Goal: Task Accomplishment & Management: Manage account settings

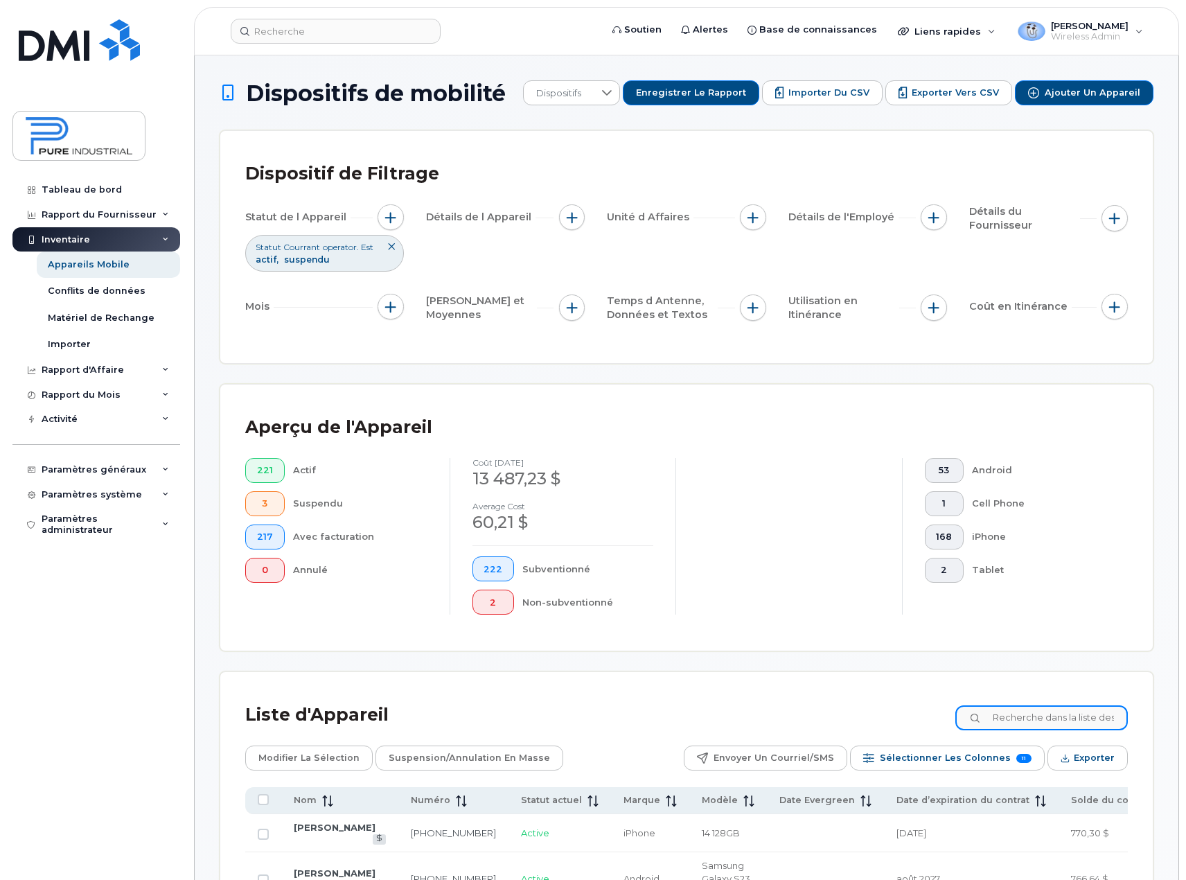
drag, startPoint x: 1027, startPoint y: 704, endPoint x: 1022, endPoint y: 713, distance: 10.2
click at [1028, 700] on div "Liste d'Appareil" at bounding box center [686, 715] width 883 height 36
type input "delisl"
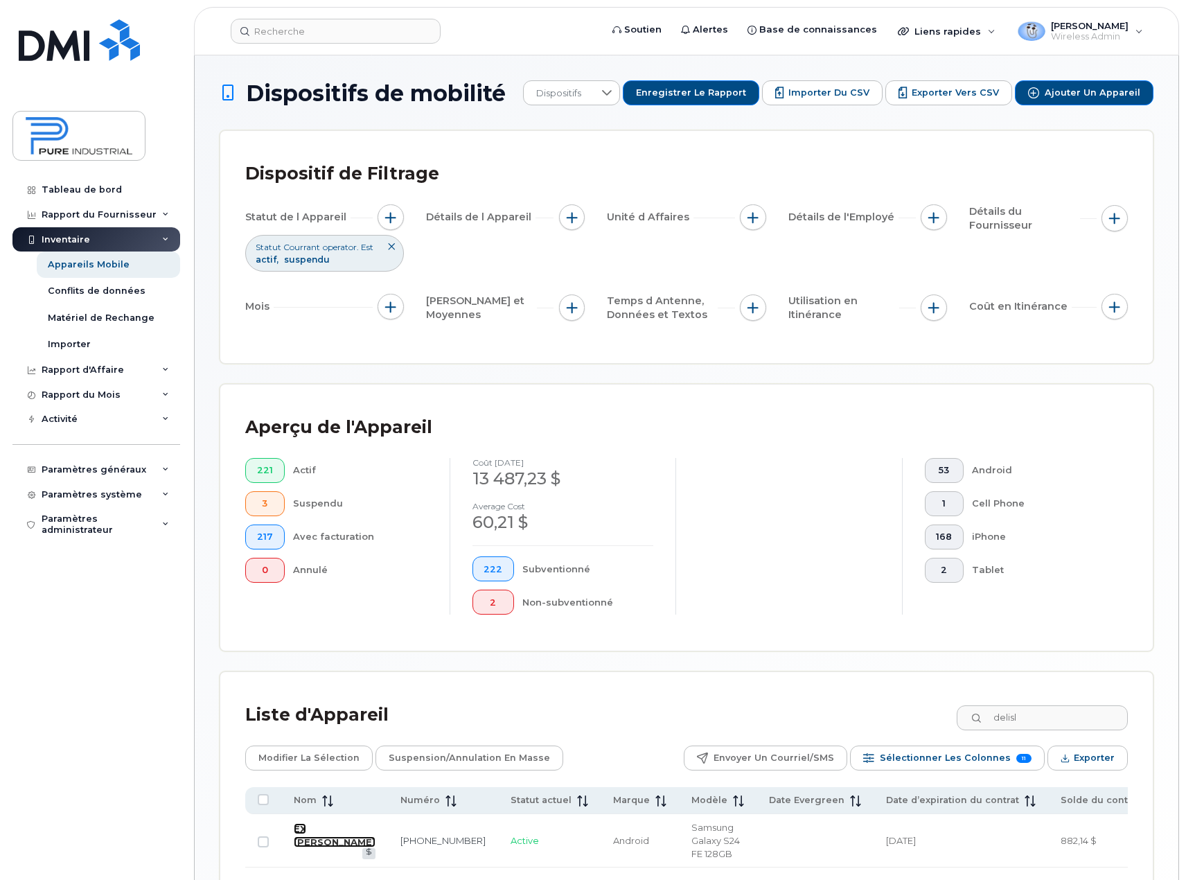
click at [310, 843] on link "EX [PERSON_NAME]" at bounding box center [335, 835] width 82 height 24
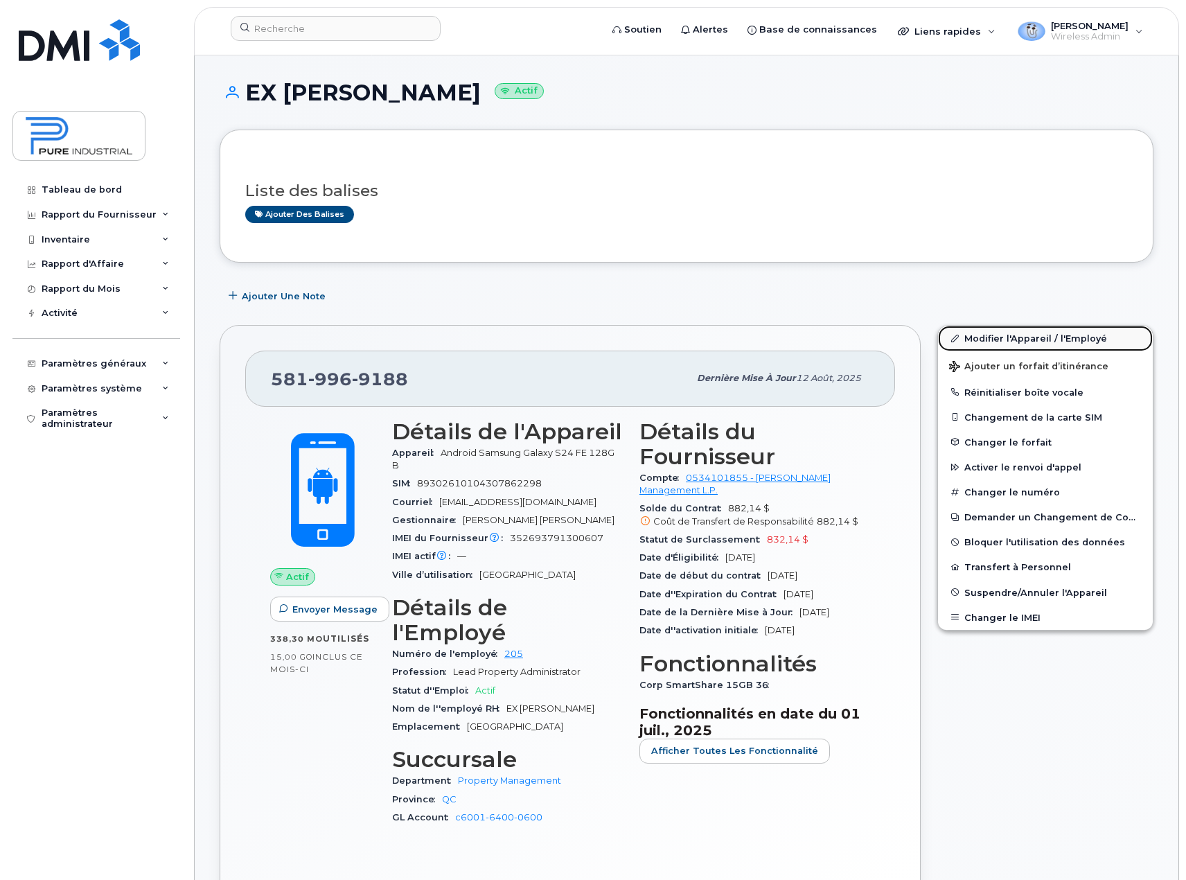
click at [1038, 340] on link "Modifier l'Appareil / l'Employé" at bounding box center [1045, 338] width 215 height 25
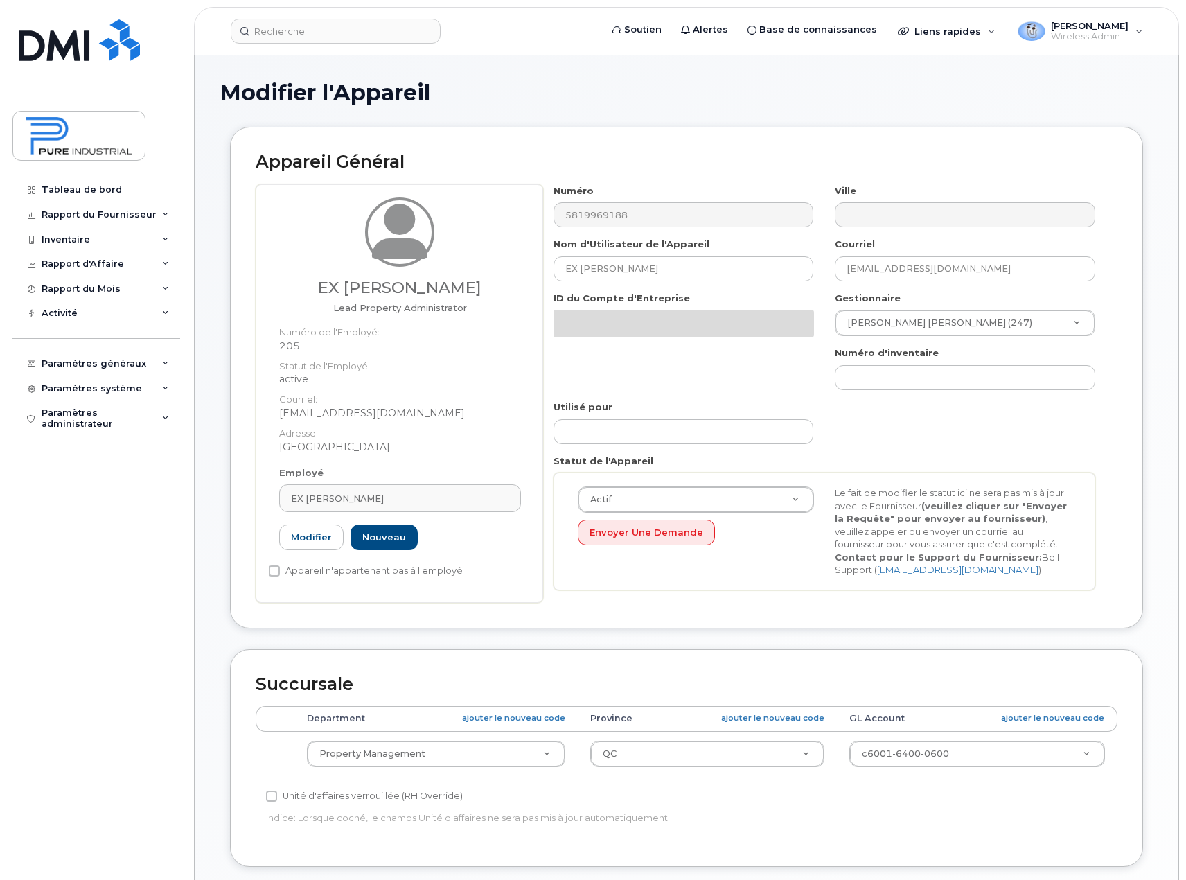
select select "5773520"
select select "5773508"
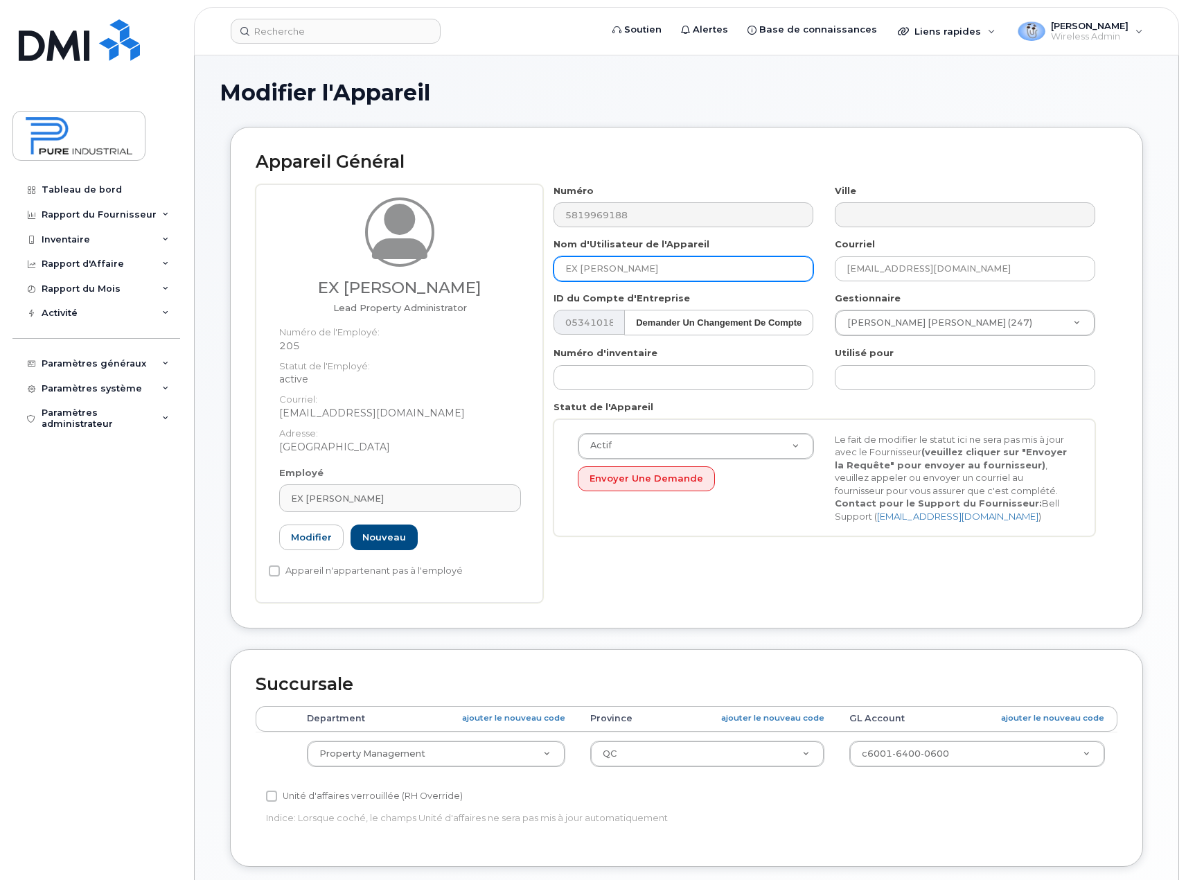
type input "dhogan@pureindustrial.ca"
click at [313, 540] on link "Modifier" at bounding box center [311, 538] width 64 height 26
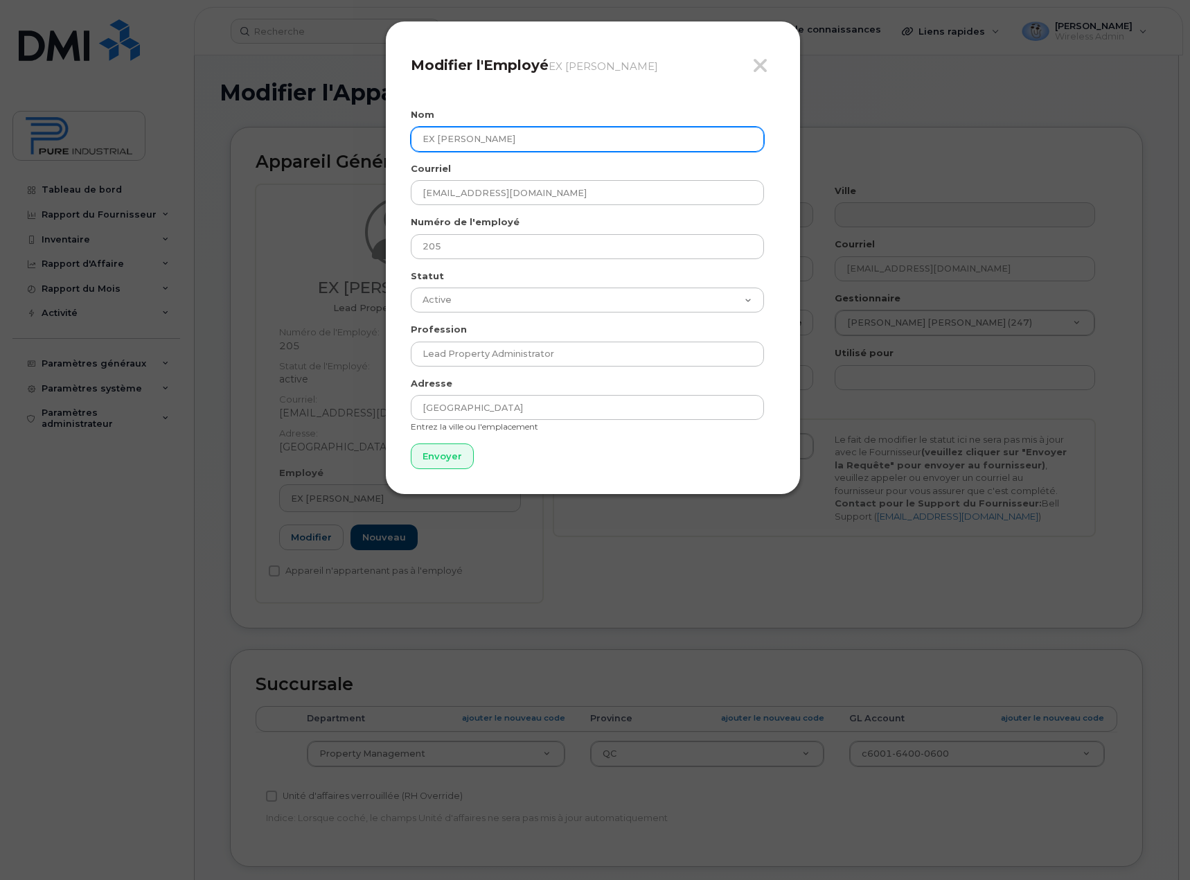
click at [532, 135] on input "EX Rebecca Délisle" at bounding box center [587, 139] width 353 height 25
type input "EX Reb. Delisle -"
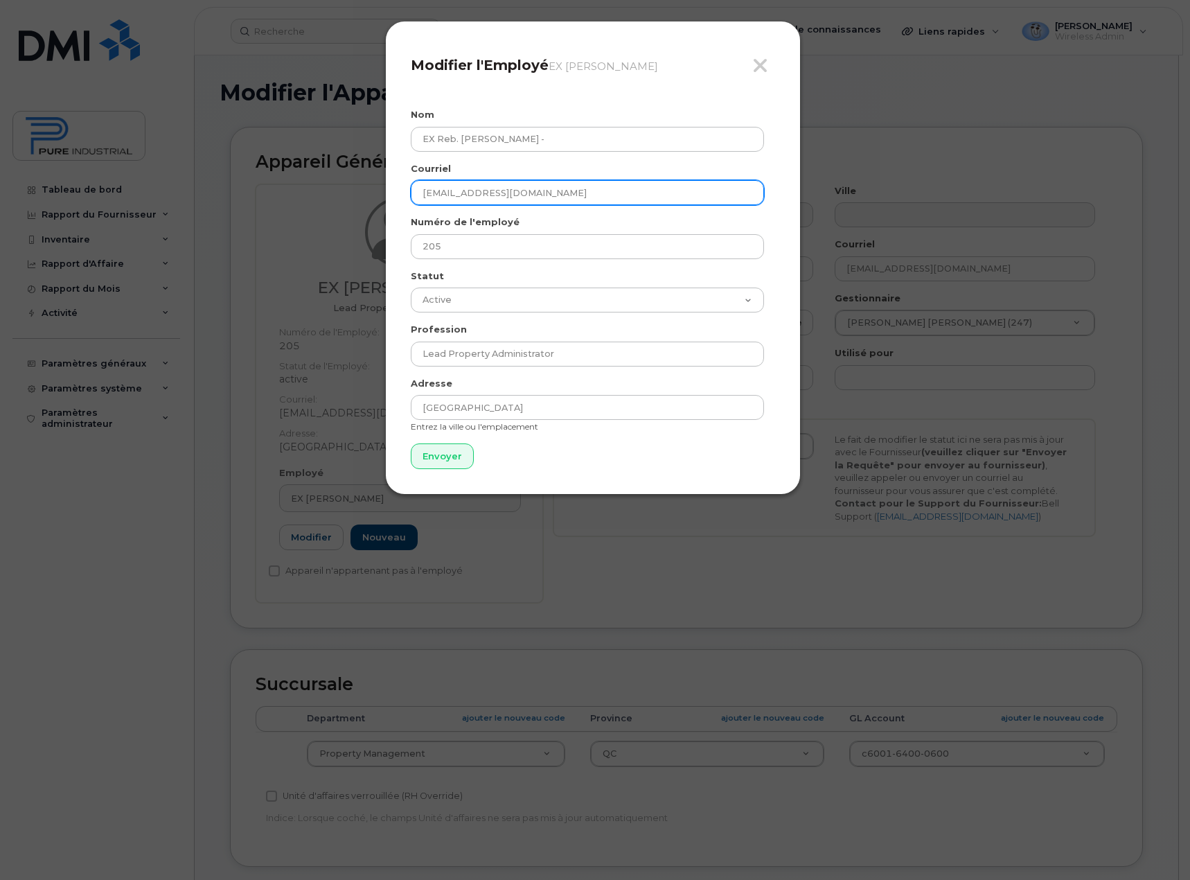
drag, startPoint x: 556, startPoint y: 190, endPoint x: 362, endPoint y: 182, distance: 194.2
click at [359, 184] on div "Fermer Modifier l'Employé EX Rebecca Délisle Nom EX Reb. Delisle - Courriel rde…" at bounding box center [595, 440] width 1190 height 880
type input "guest@unknown.com"
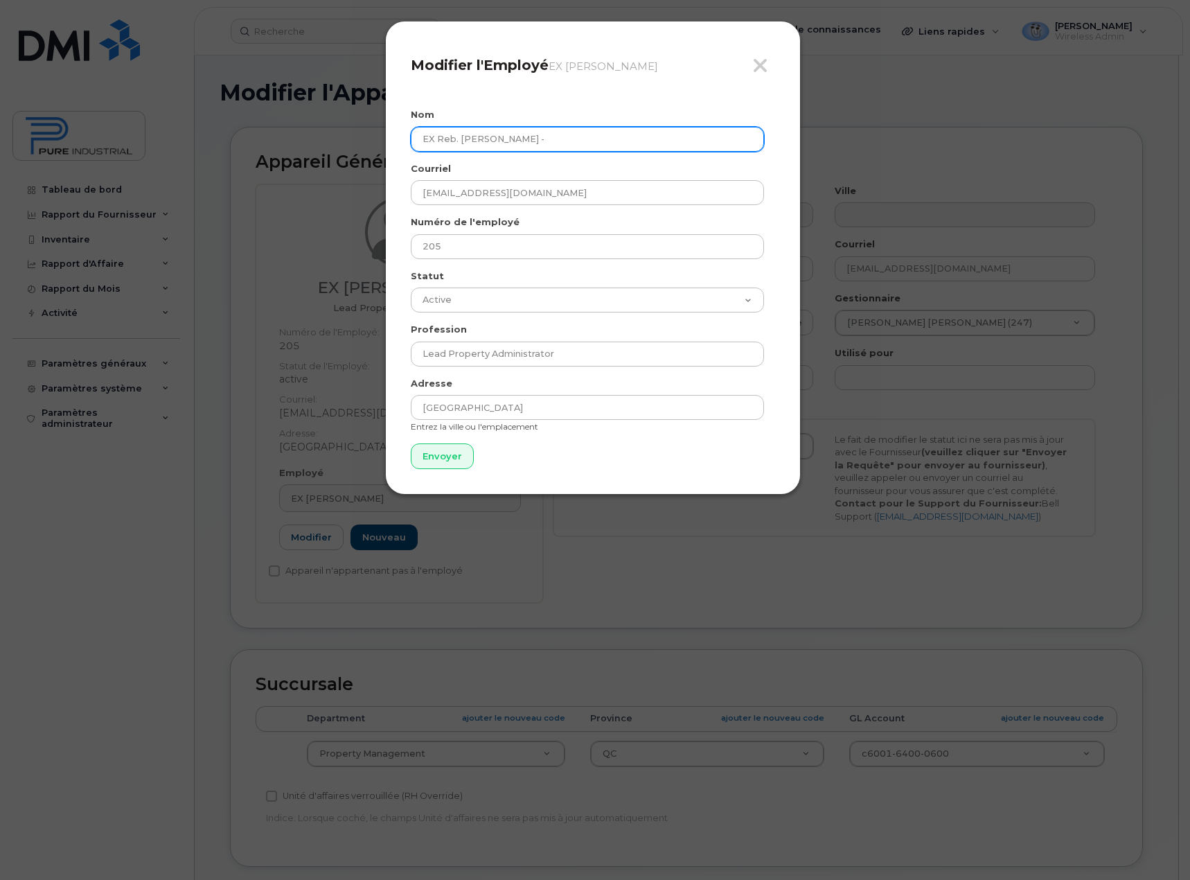
click at [544, 139] on input "EX Reb. Delisle -" at bounding box center [587, 139] width 353 height 25
type input "EX Reb. Delisle - Samsung"
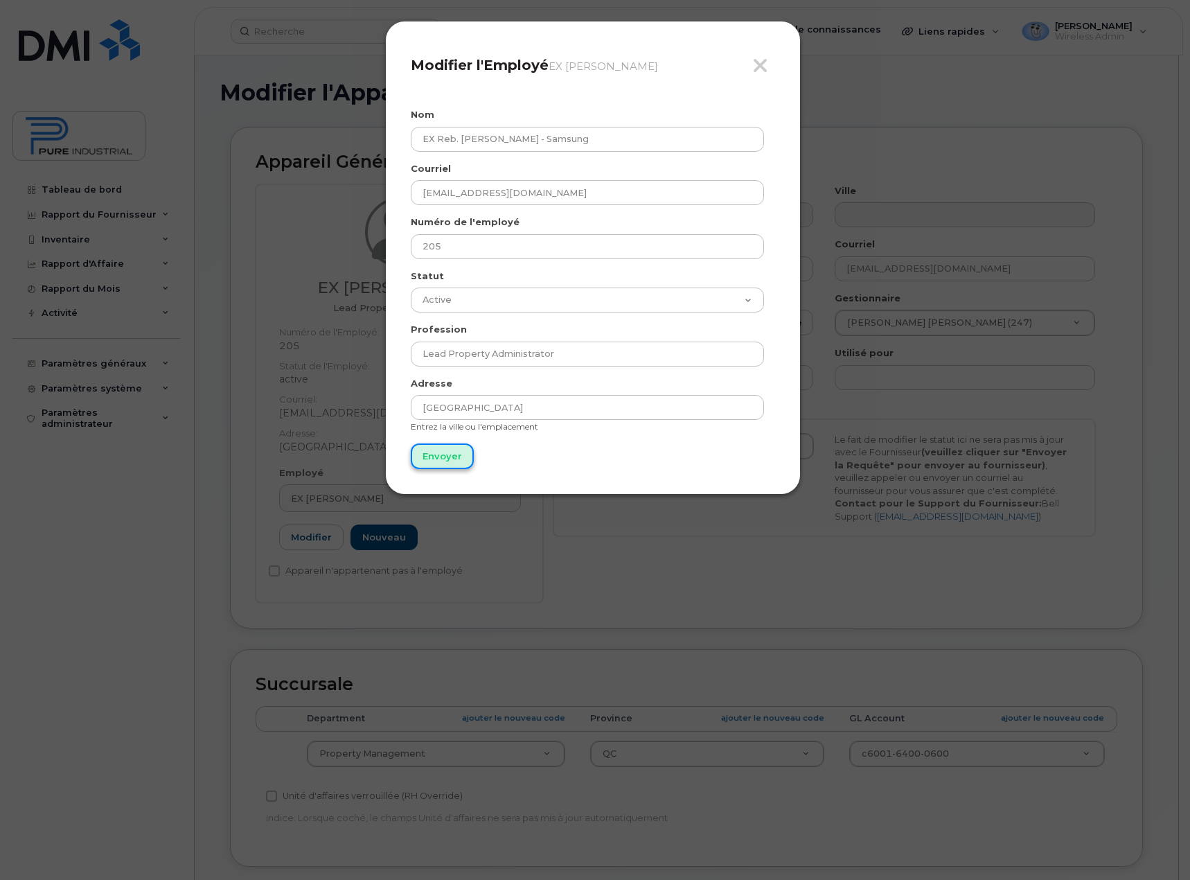
click at [435, 463] on input "Envoyer" at bounding box center [442, 456] width 63 height 26
type input "Envoyer"
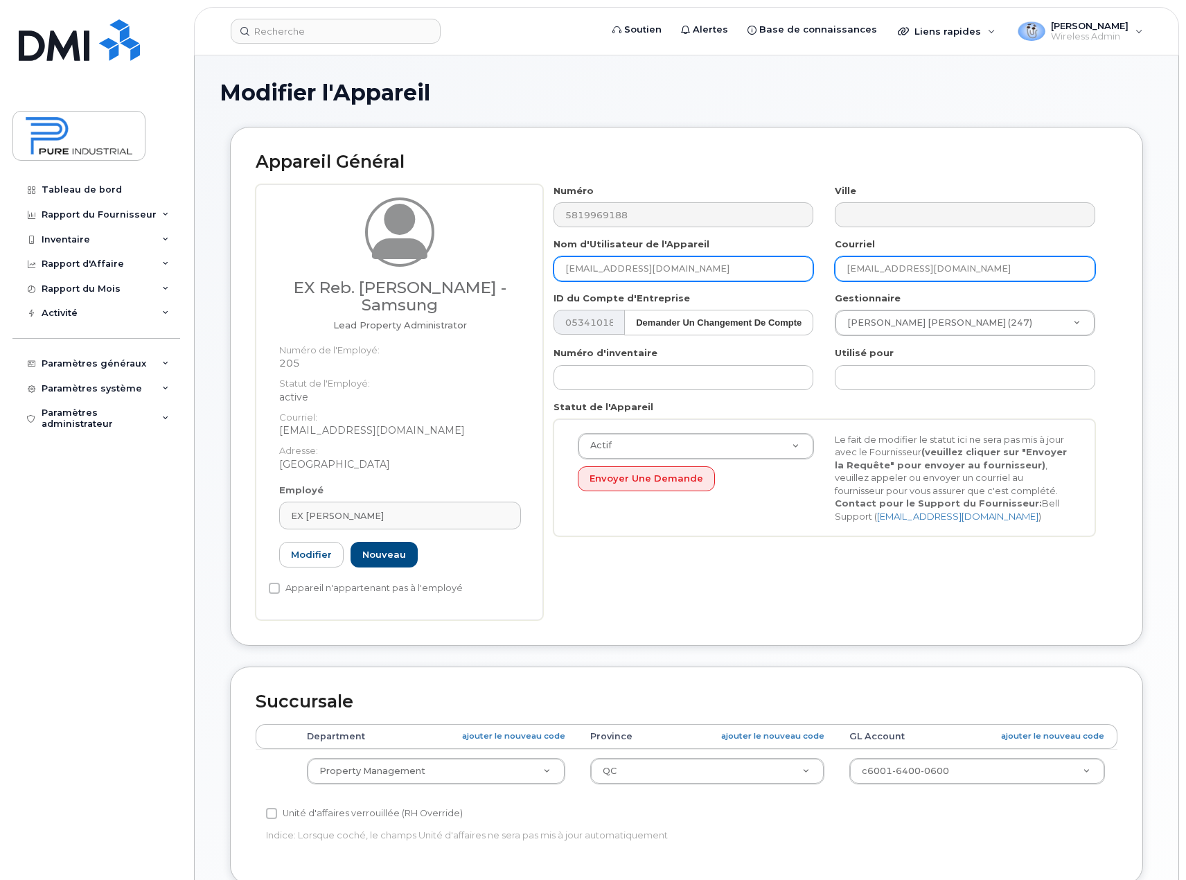
drag, startPoint x: 994, startPoint y: 264, endPoint x: 777, endPoint y: 270, distance: 217.0
click at [777, 270] on div "Numéro 5819969188 Ville Nom d'Utilisateur de l'Appareil dhogan@pureindustrial.c…" at bounding box center [824, 365] width 563 height 363
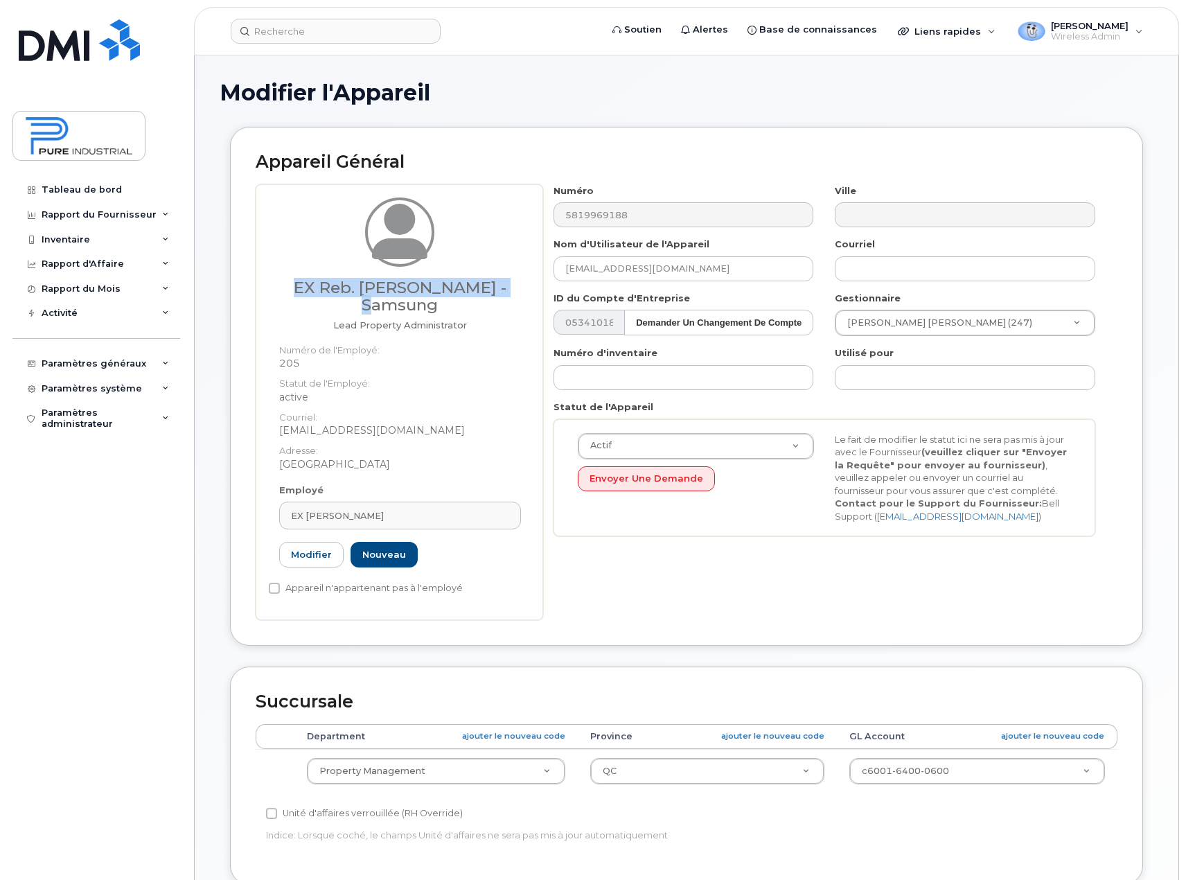
drag, startPoint x: 511, startPoint y: 291, endPoint x: 296, endPoint y: 289, distance: 214.8
click at [296, 288] on h3 "EX Reb. Delisle - Samsung" at bounding box center [400, 296] width 242 height 35
copy h3 "EX Reb. Delisle - Samsung"
drag, startPoint x: 703, startPoint y: 272, endPoint x: 453, endPoint y: 283, distance: 250.4
click at [453, 283] on div "EX Reb. Delisle - Samsung Lead Property Administrator Numéro de l'Employé: 205 …" at bounding box center [687, 402] width 862 height 436
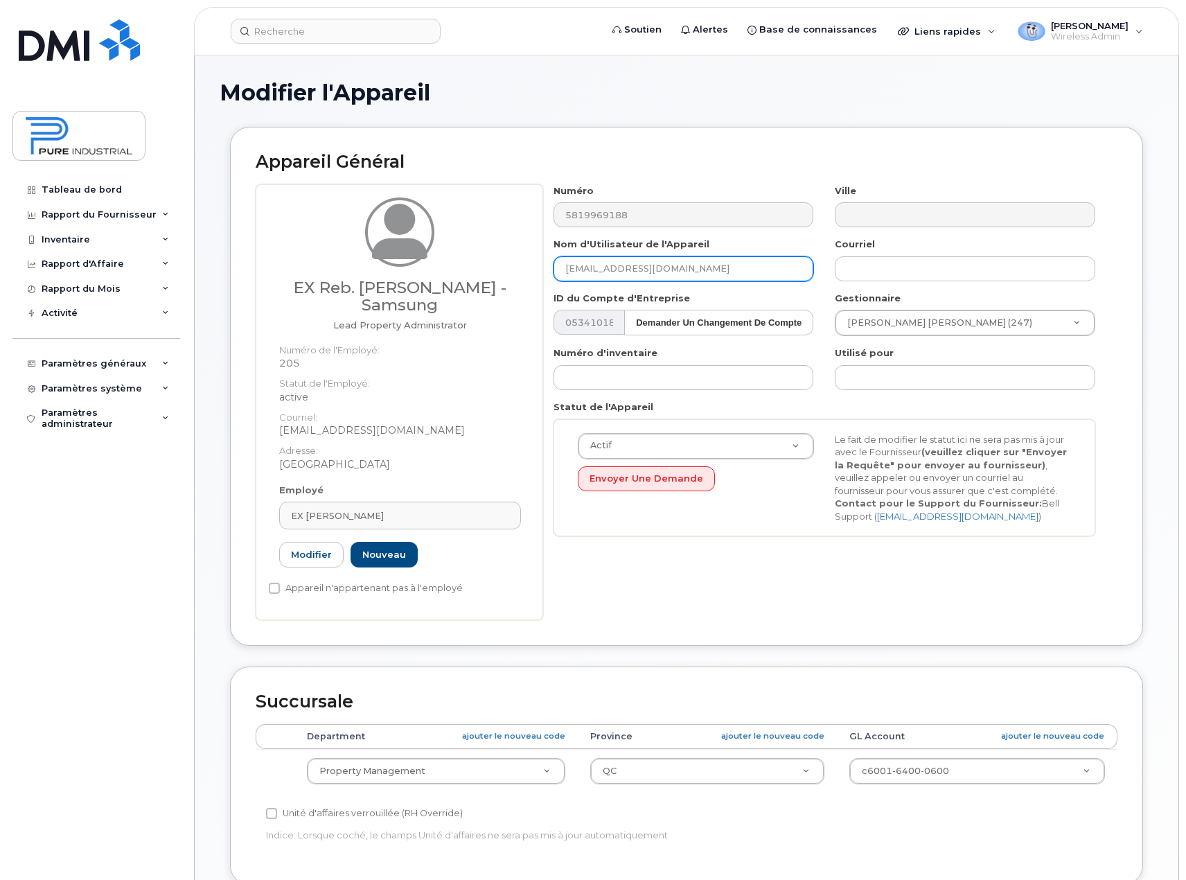
paste input "EX Reb. Delisle - Samsung"
type input "EX Reb. Delisle - Samsung"
click at [711, 155] on h2 "Appareil Général" at bounding box center [687, 161] width 862 height 19
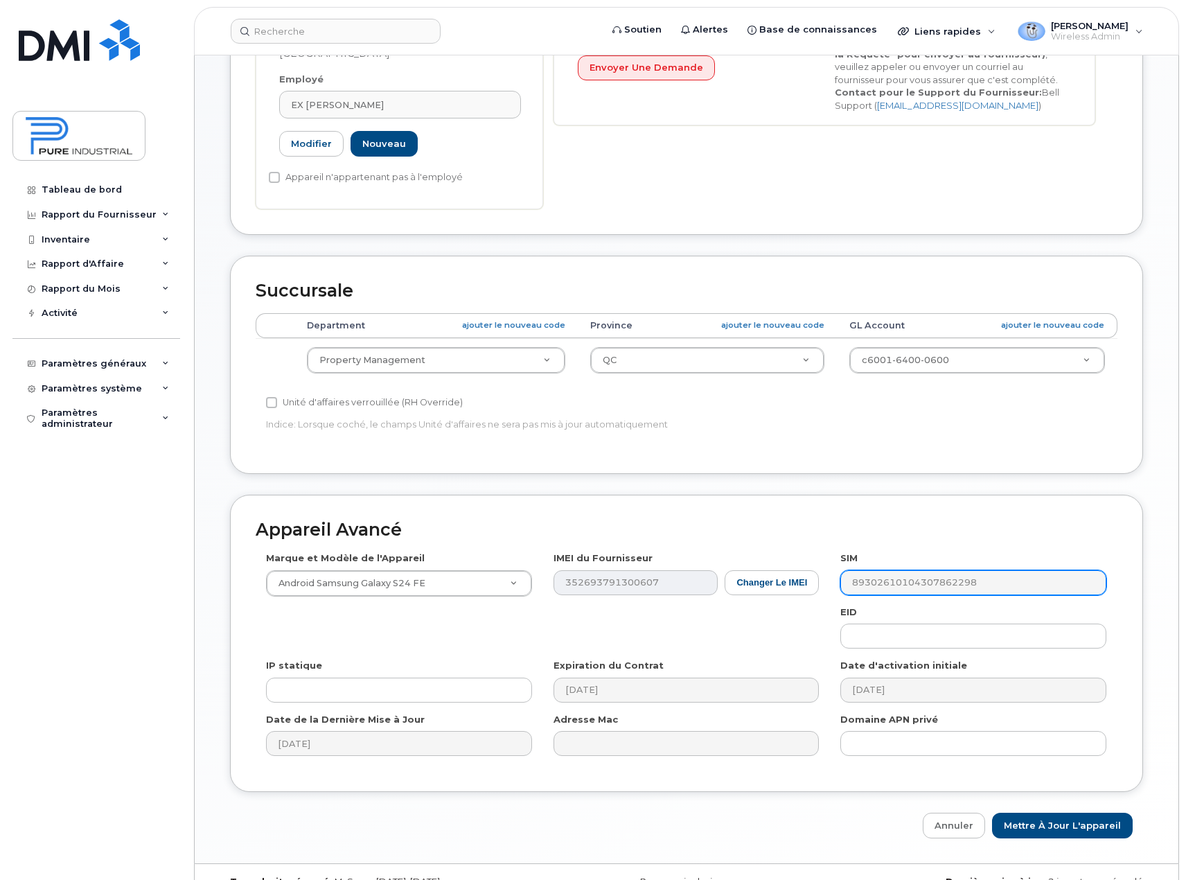
scroll to position [421, 0]
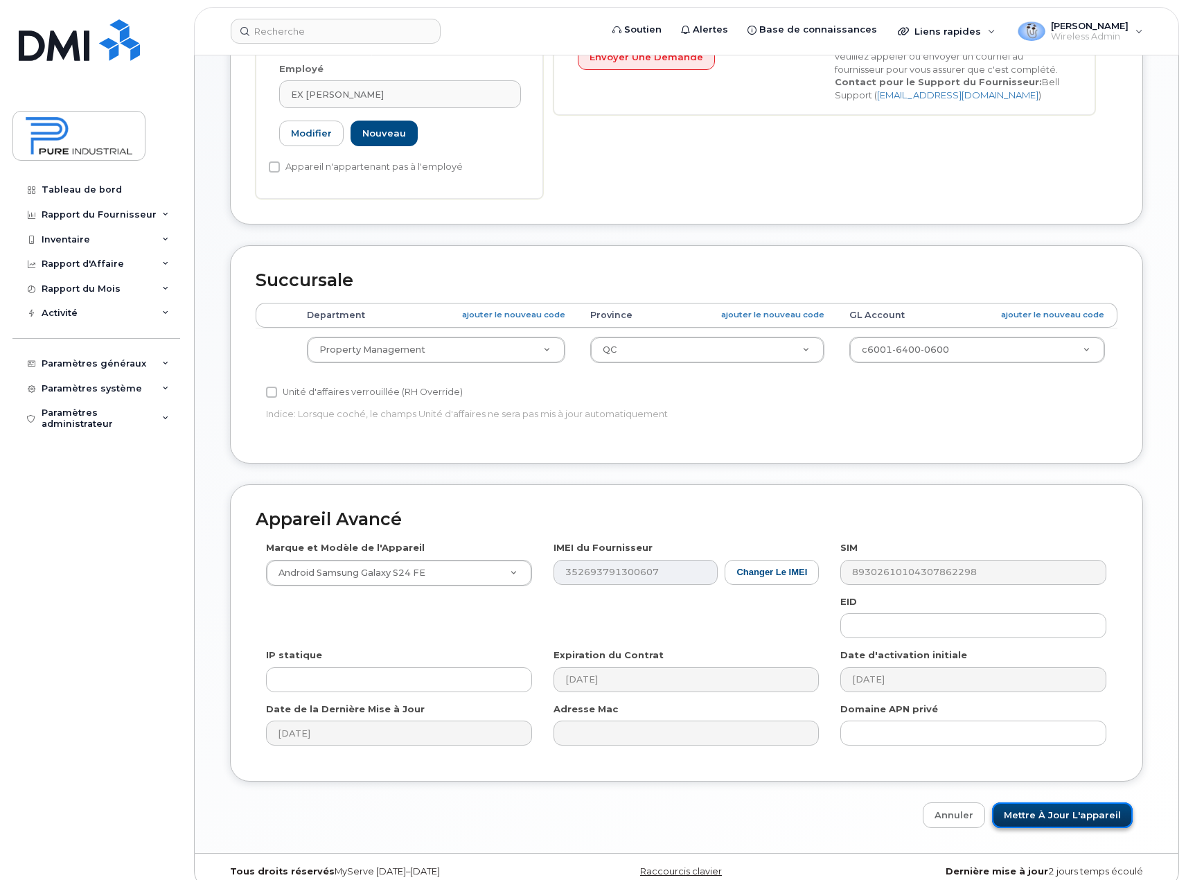
click at [1078, 802] on input "Mettre à jour l'appareil" at bounding box center [1062, 815] width 141 height 26
type input "Sauvegarde..."
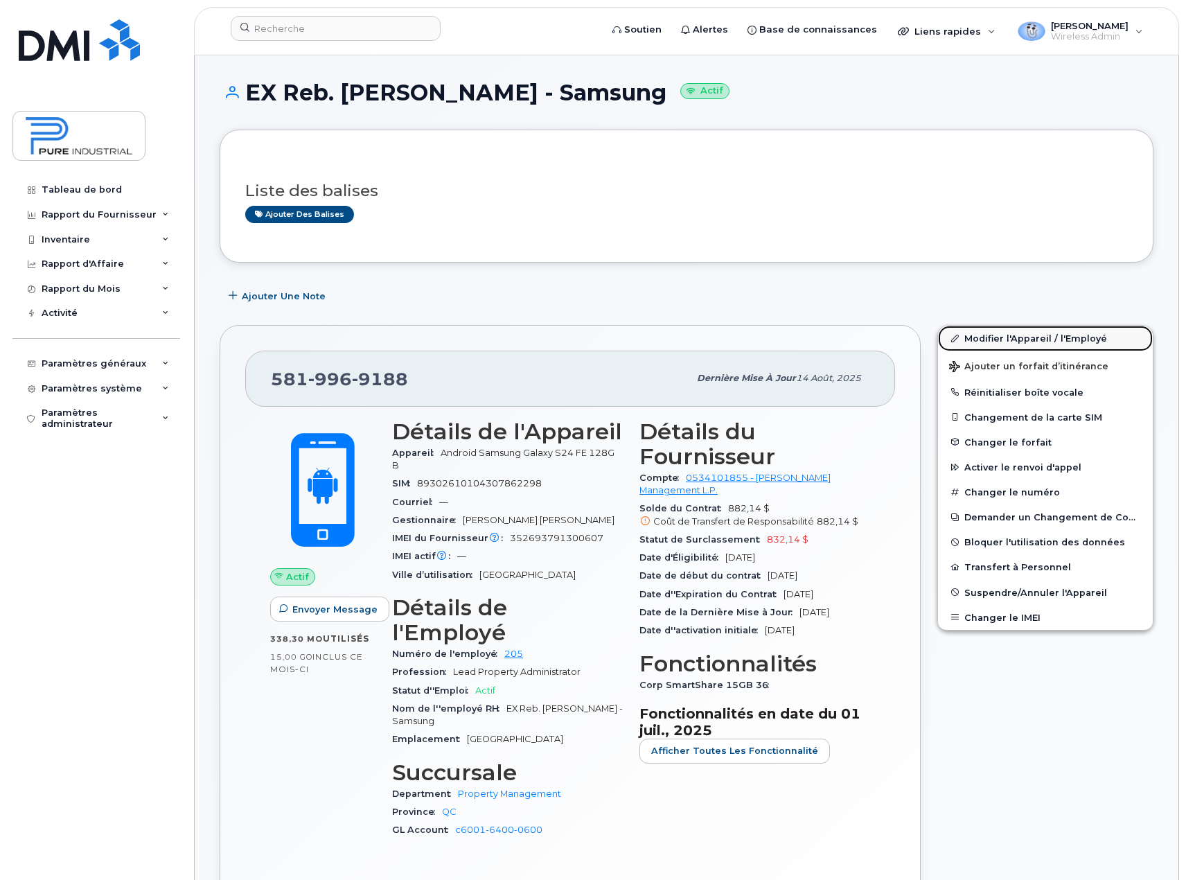
click at [1021, 339] on link "Modifier l'Appareil / l'Employé" at bounding box center [1045, 338] width 215 height 25
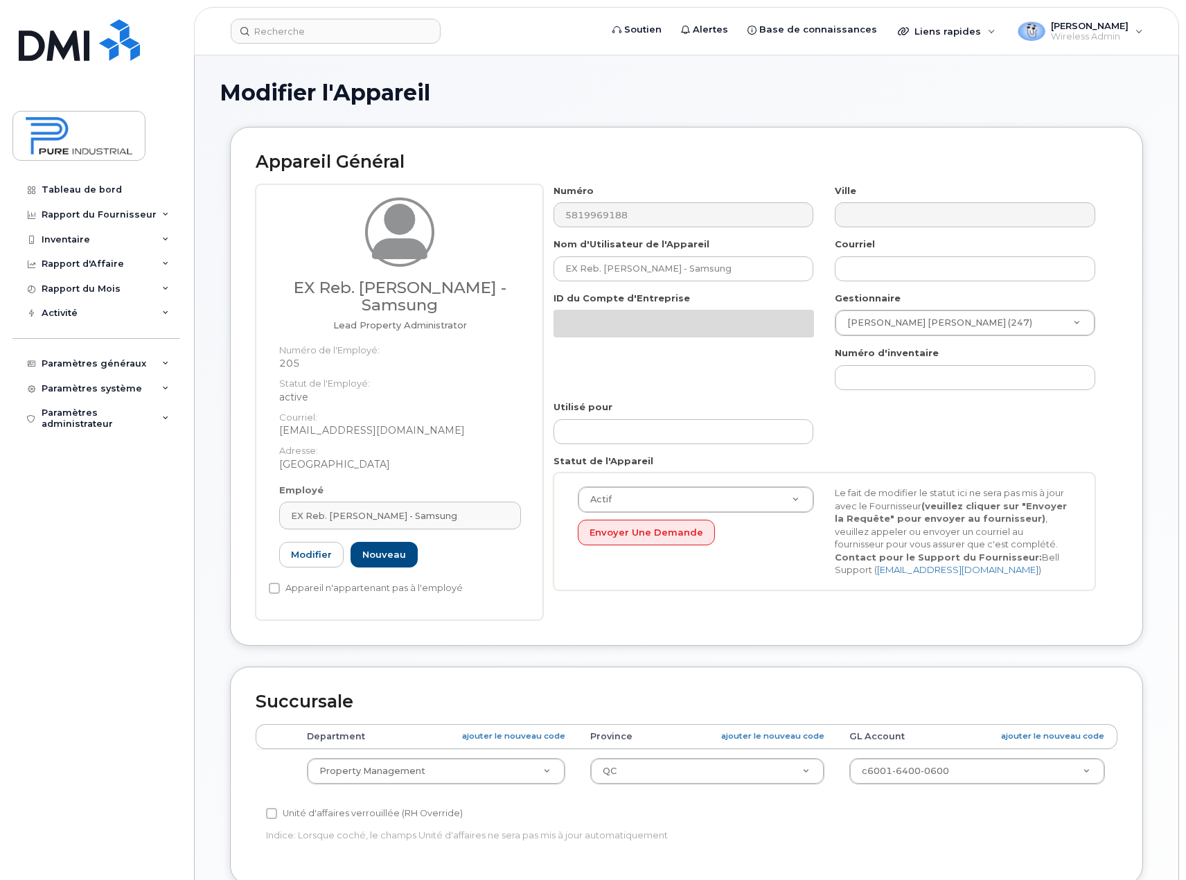
select select "5773520"
select select "5773508"
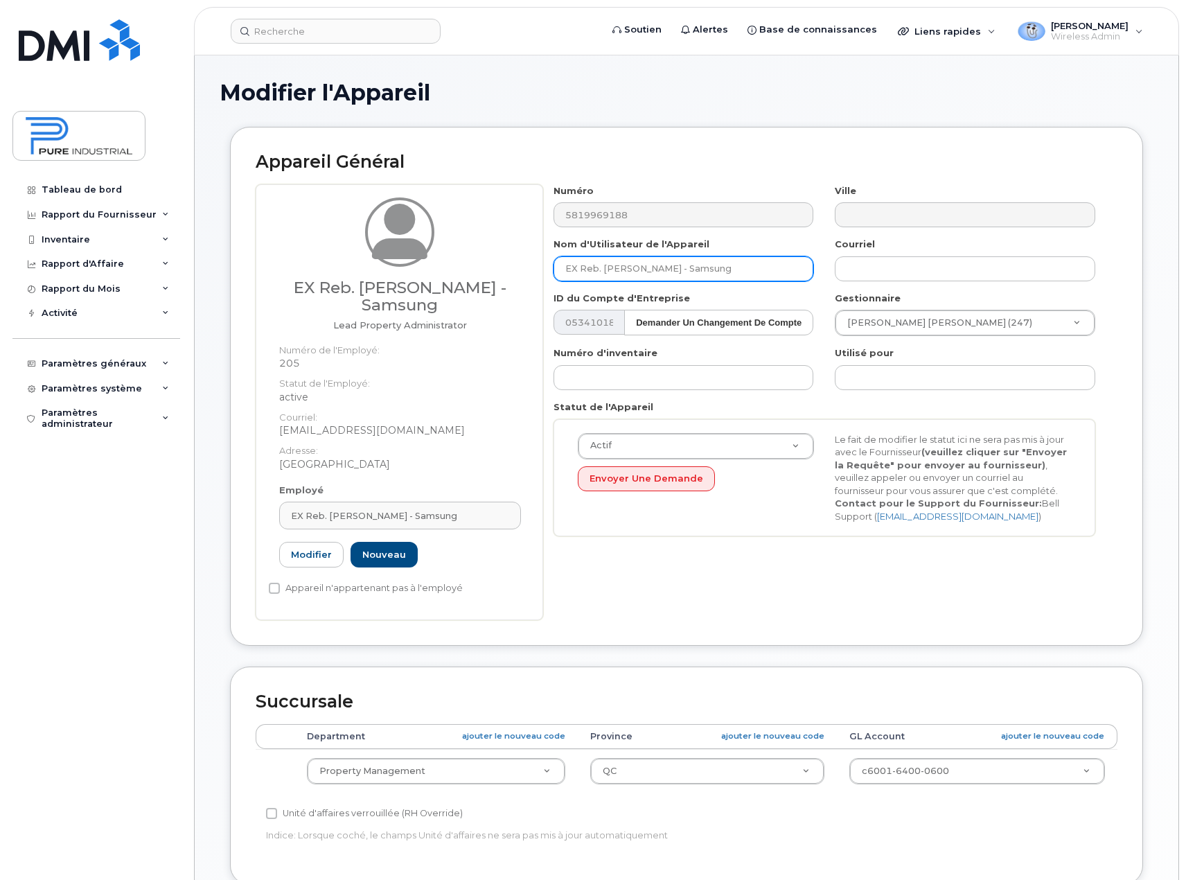
type input "[EMAIL_ADDRESS][DOMAIN_NAME]"
click at [304, 543] on link "Modifier" at bounding box center [311, 555] width 64 height 26
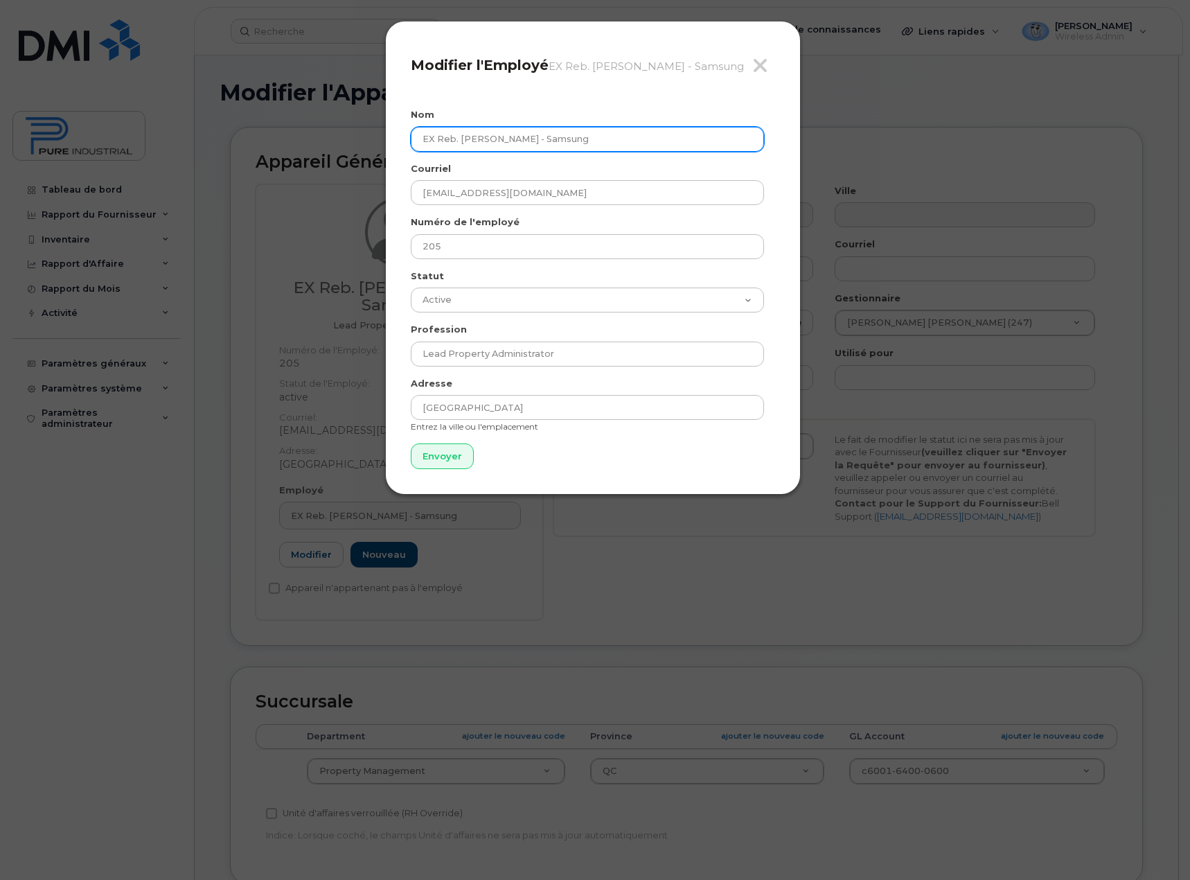
click at [586, 141] on input "EX Reb. Delisle - Samsung" at bounding box center [587, 139] width 353 height 25
type input "EX Reb. [PERSON_NAME] - Samsung S24"
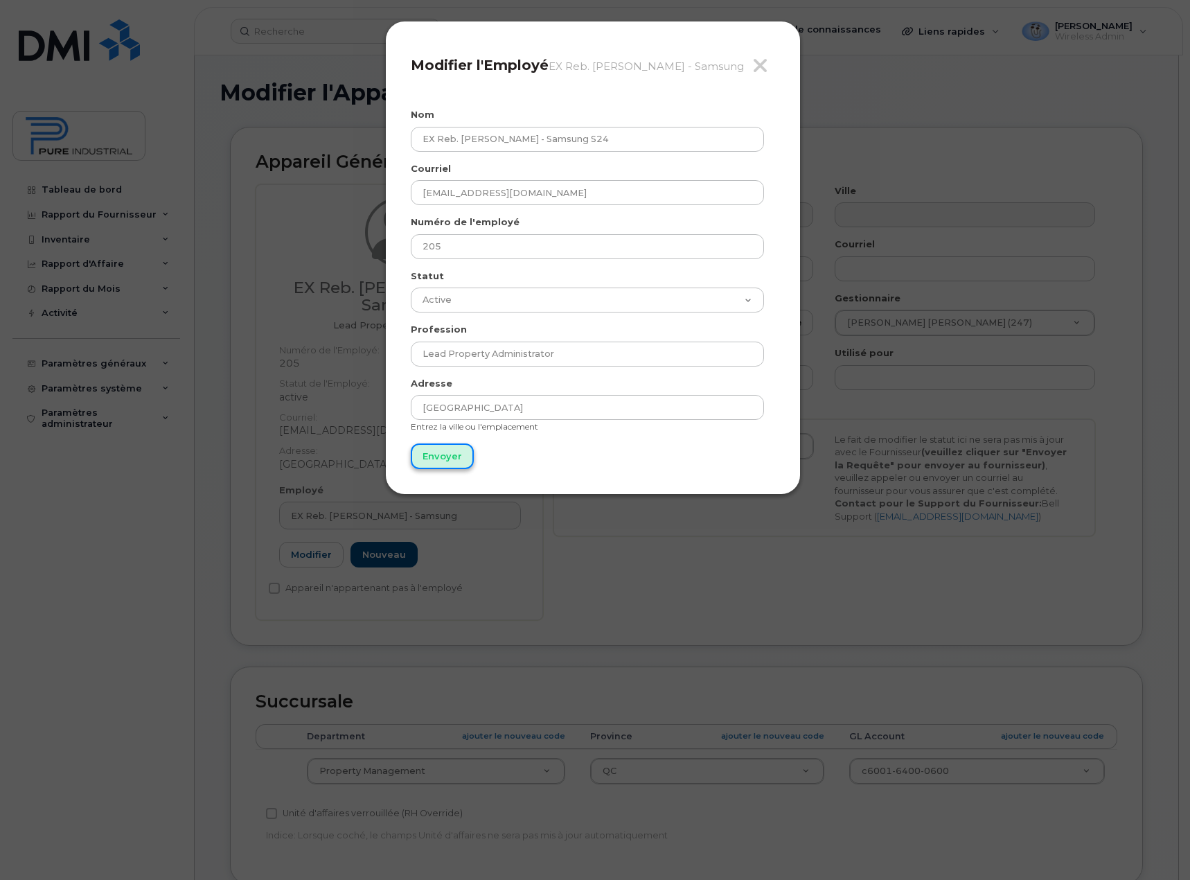
click at [433, 458] on input "Envoyer" at bounding box center [442, 456] width 63 height 26
type input "Envoyer"
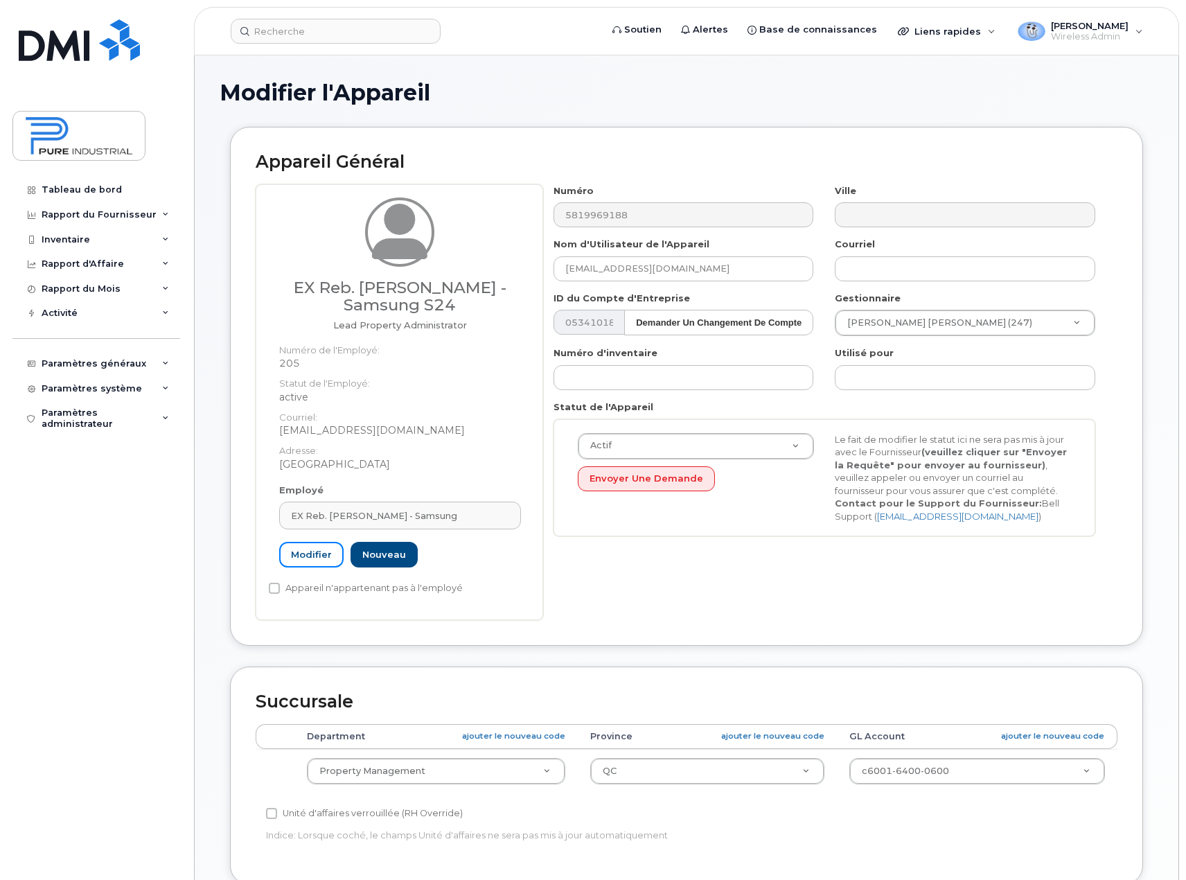
scroll to position [439, 0]
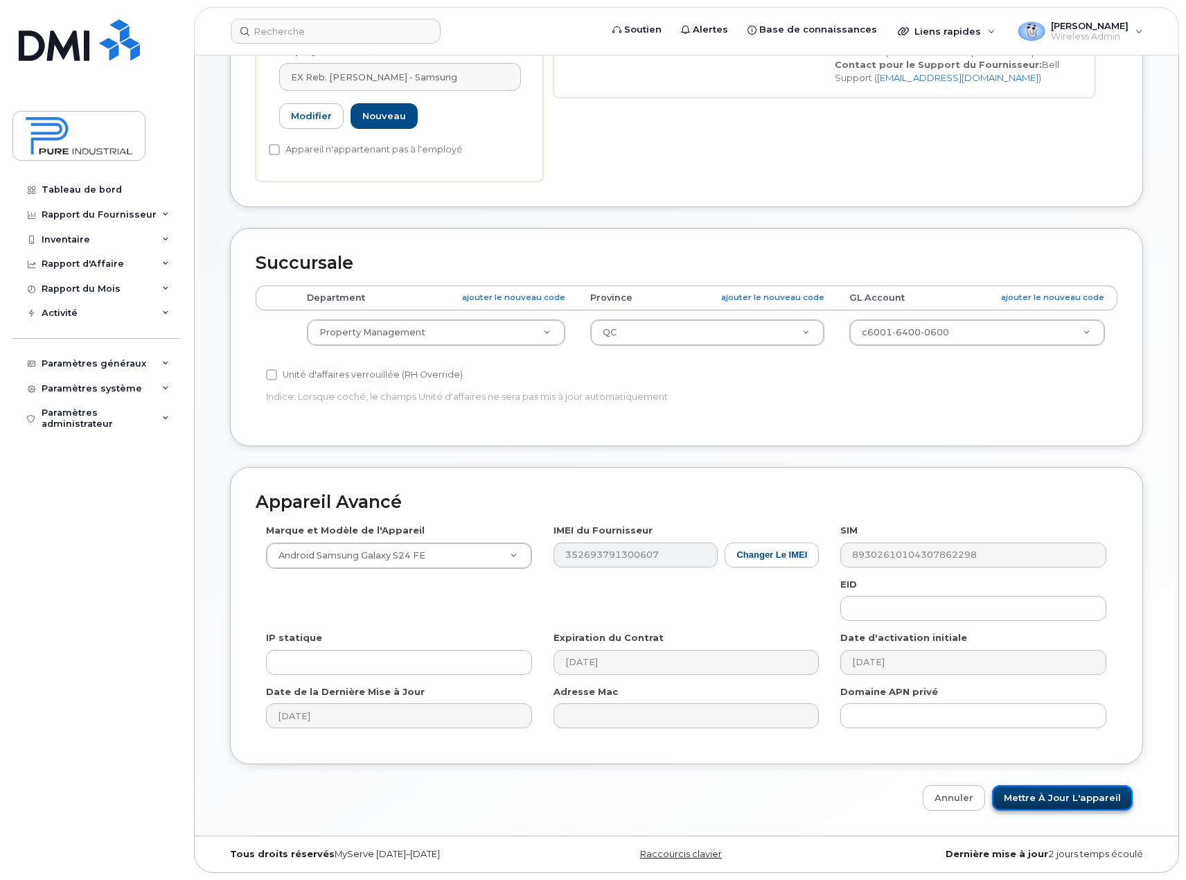
click at [1091, 800] on input "Mettre à jour l'appareil" at bounding box center [1062, 798] width 141 height 26
type input "Sauvegarde..."
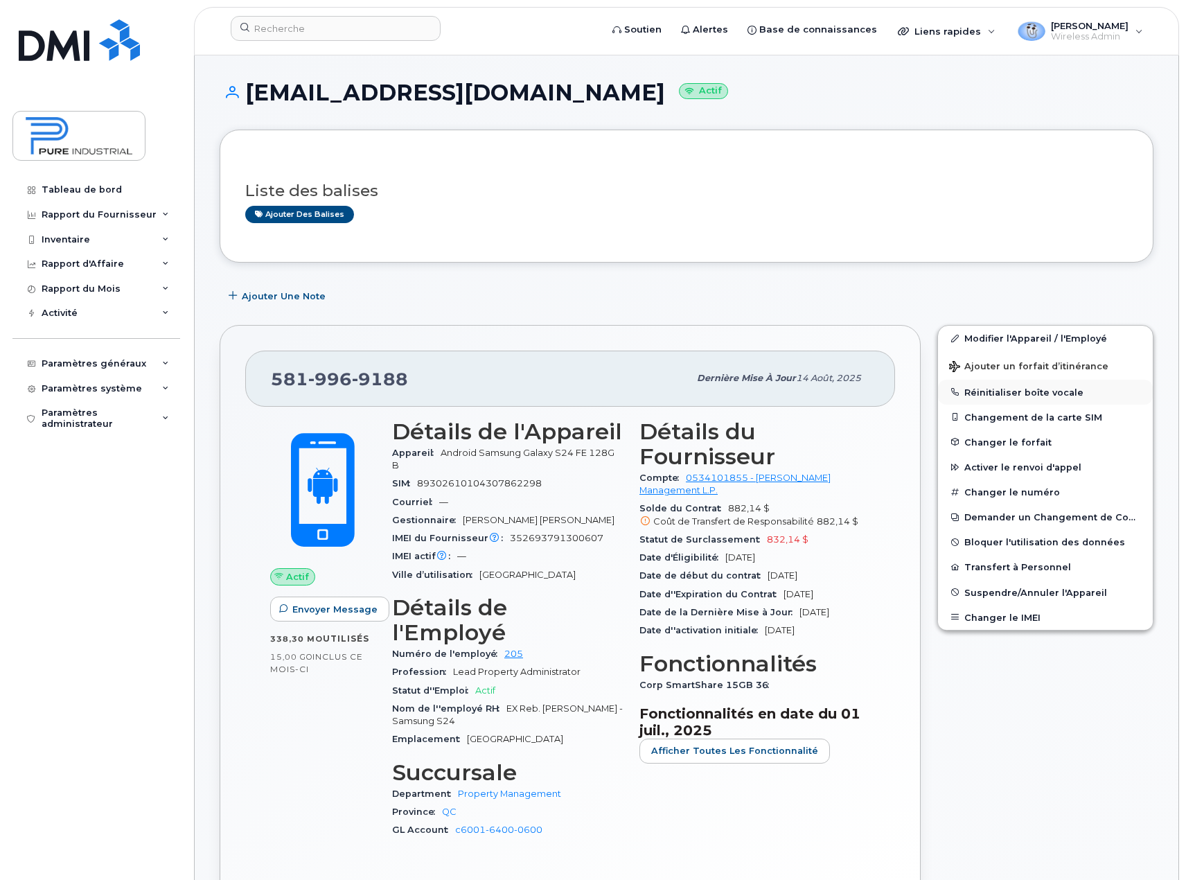
click at [1021, 389] on button "Réinitialiser boîte vocale" at bounding box center [1045, 392] width 215 height 25
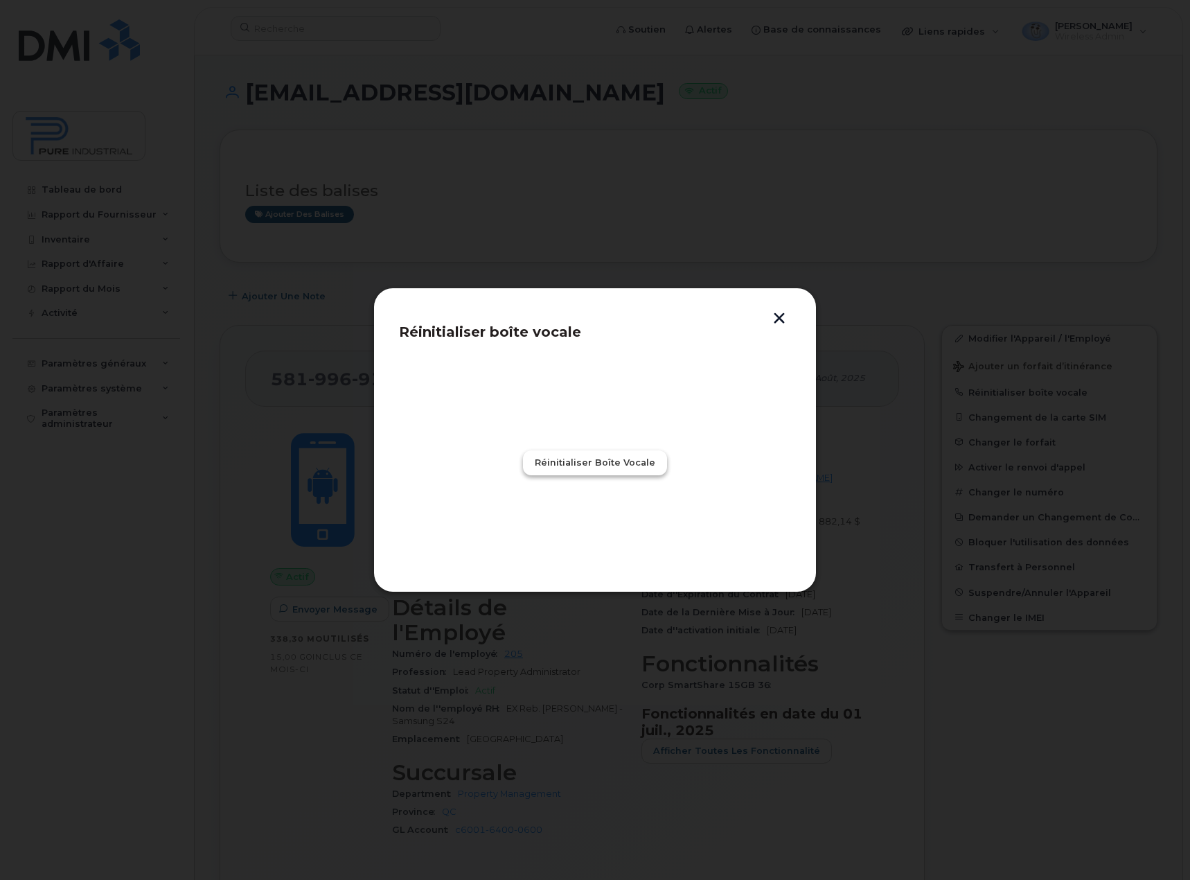
click at [597, 466] on span "Réinitialiser boîte vocale" at bounding box center [595, 462] width 121 height 13
click at [611, 527] on span "Fermer" at bounding box center [595, 523] width 36 height 13
